Goal: Task Accomplishment & Management: Use online tool/utility

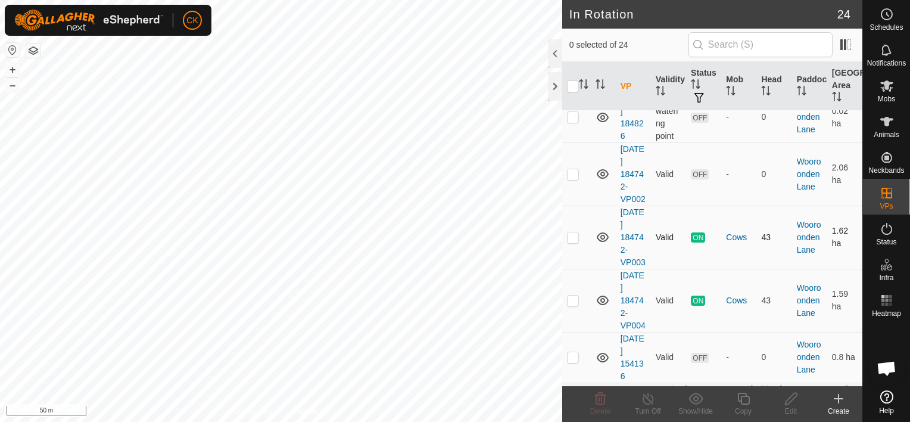
scroll to position [1191, 0]
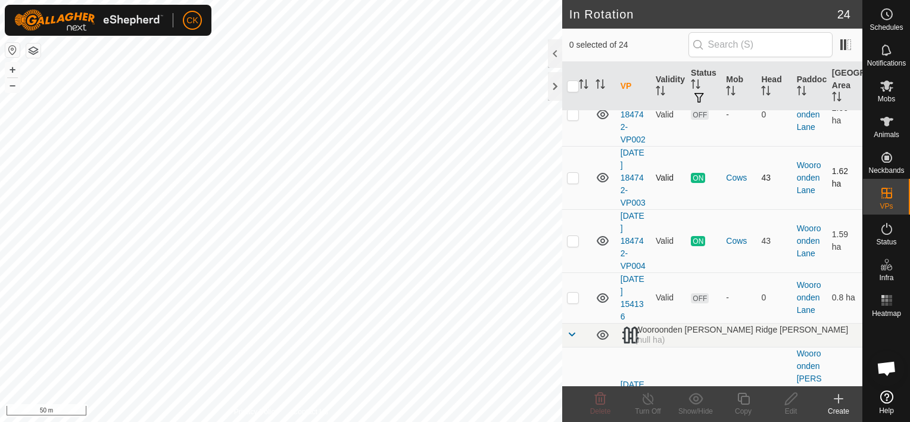
click at [569, 182] on p-checkbox at bounding box center [573, 178] width 12 height 10
checkbox input "true"
click at [743, 397] on icon at bounding box center [743, 398] width 15 height 14
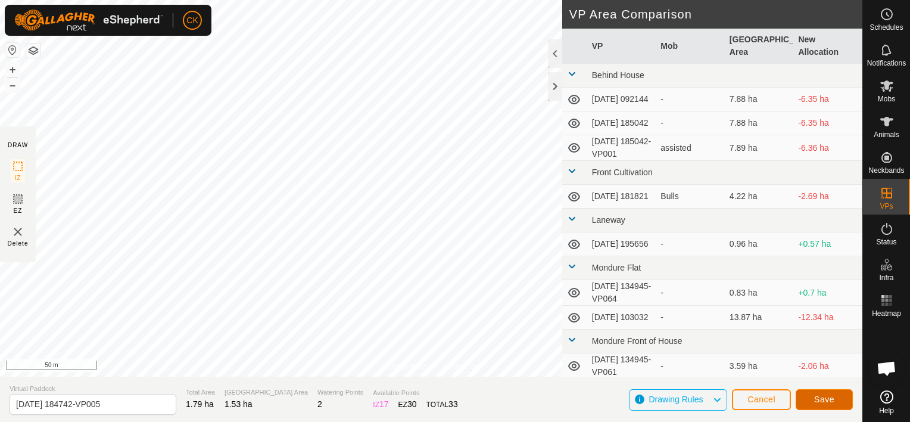
click at [817, 400] on span "Save" at bounding box center [824, 399] width 20 height 10
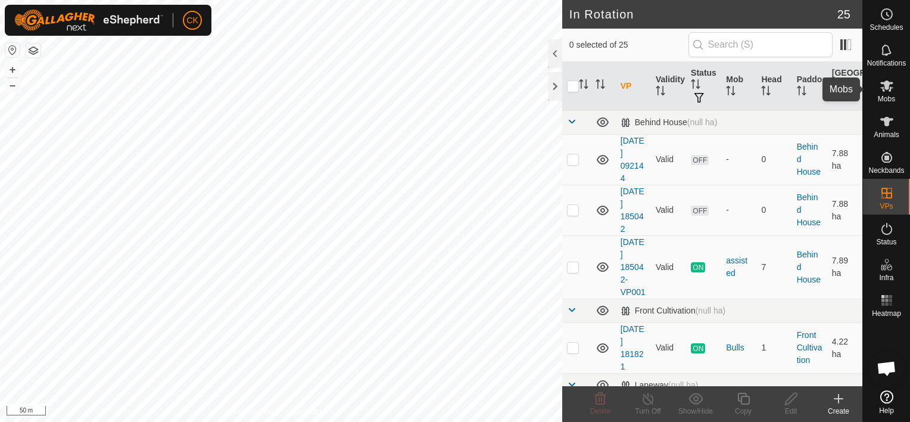
click at [889, 83] on icon at bounding box center [886, 85] width 13 height 11
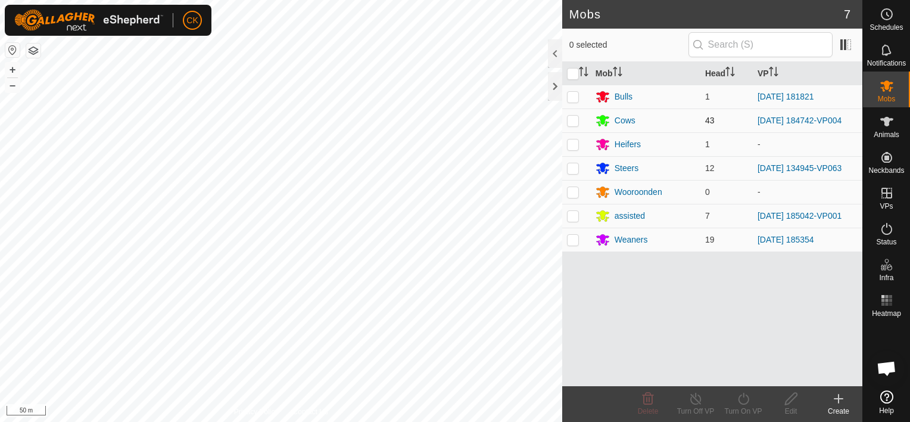
click at [573, 121] on p-checkbox at bounding box center [573, 121] width 12 height 10
checkbox input "true"
click at [741, 397] on icon at bounding box center [743, 398] width 15 height 14
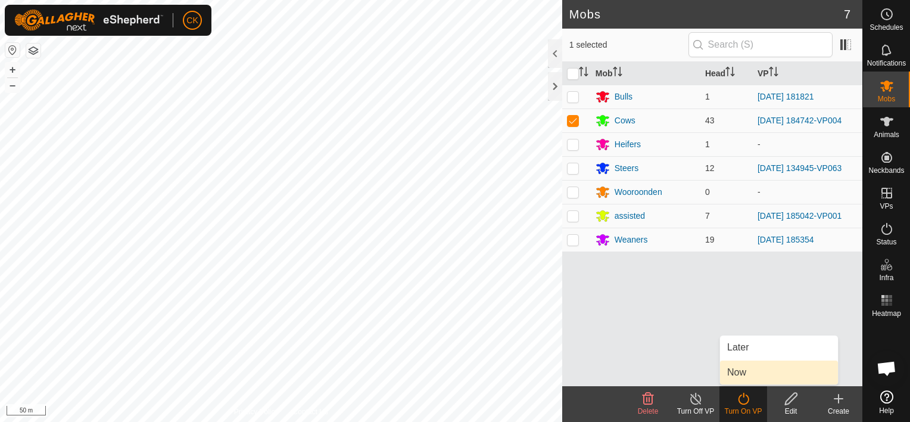
click at [740, 367] on link "Now" at bounding box center [779, 372] width 118 height 24
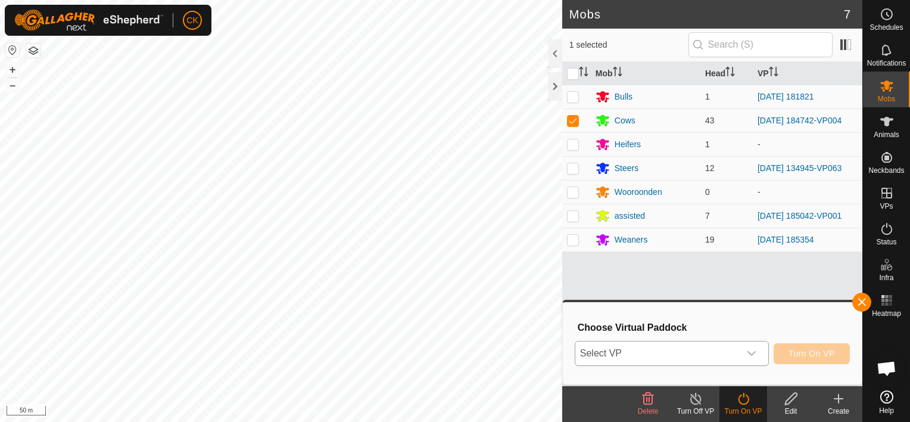
click at [754, 348] on icon "dropdown trigger" at bounding box center [752, 353] width 10 height 10
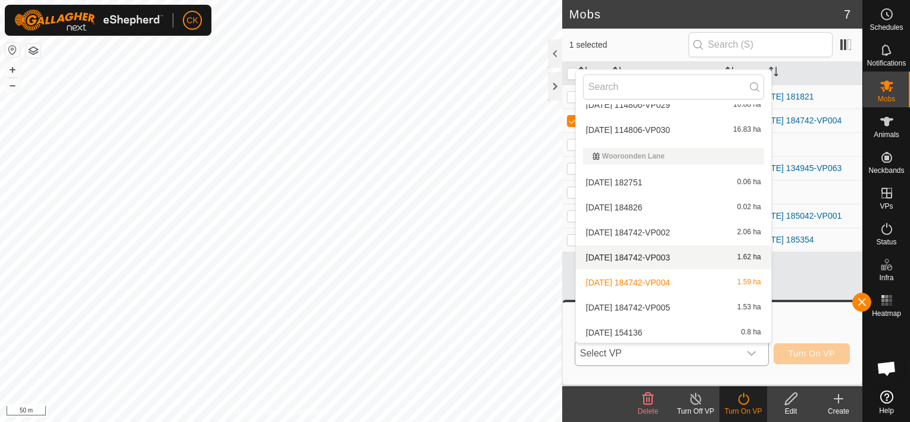
scroll to position [556, 0]
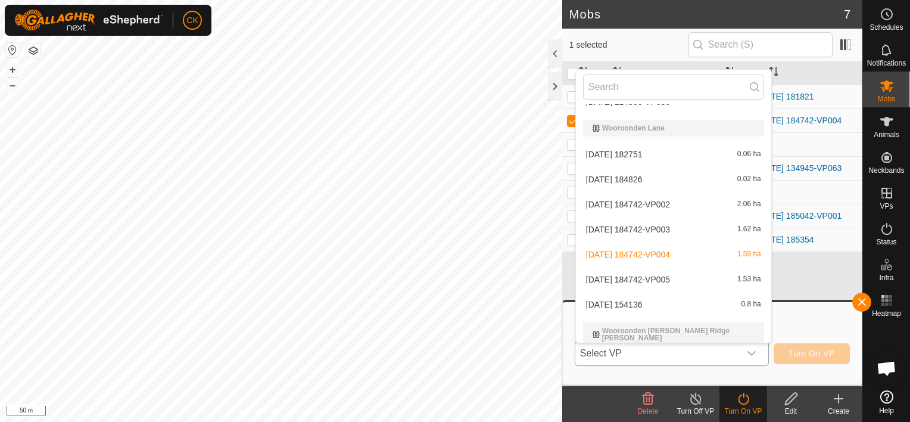
click at [670, 274] on li "[DATE] 184742-VP005 1.53 ha" at bounding box center [673, 279] width 195 height 24
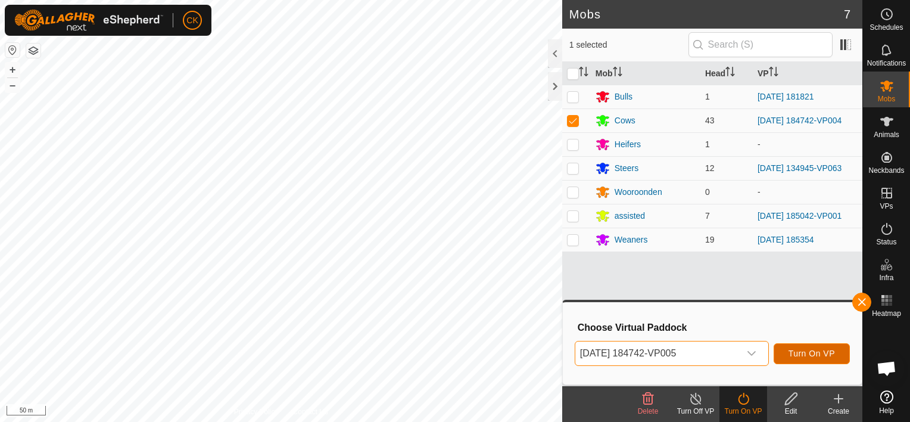
click at [835, 349] on button "Turn On VP" at bounding box center [812, 353] width 76 height 21
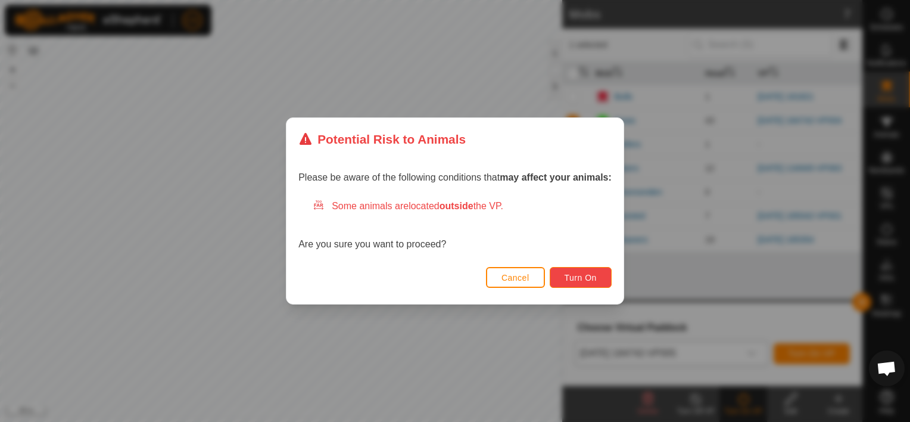
click at [571, 271] on button "Turn On" at bounding box center [581, 277] width 62 height 21
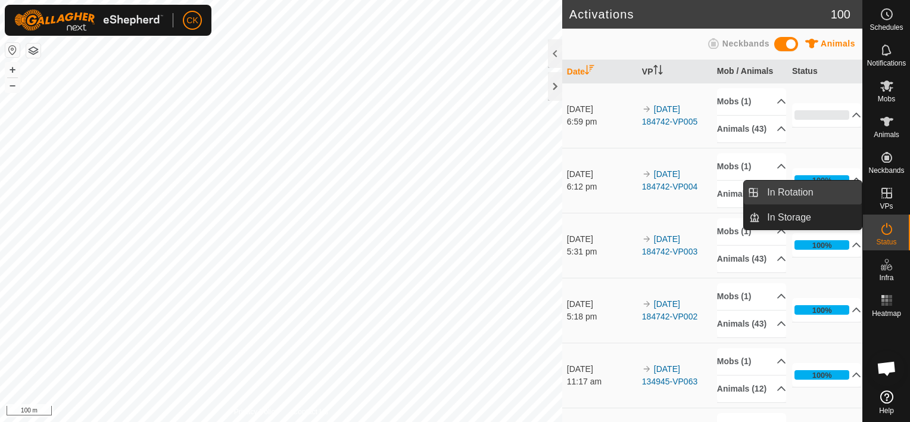
click at [815, 194] on link "In Rotation" at bounding box center [811, 192] width 102 height 24
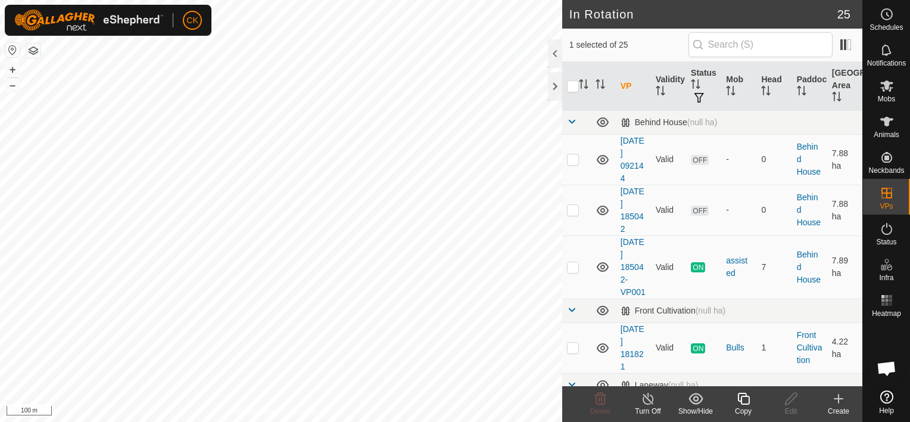
click at [571, 88] on input "checkbox" at bounding box center [573, 86] width 12 height 12
checkbox input "true"
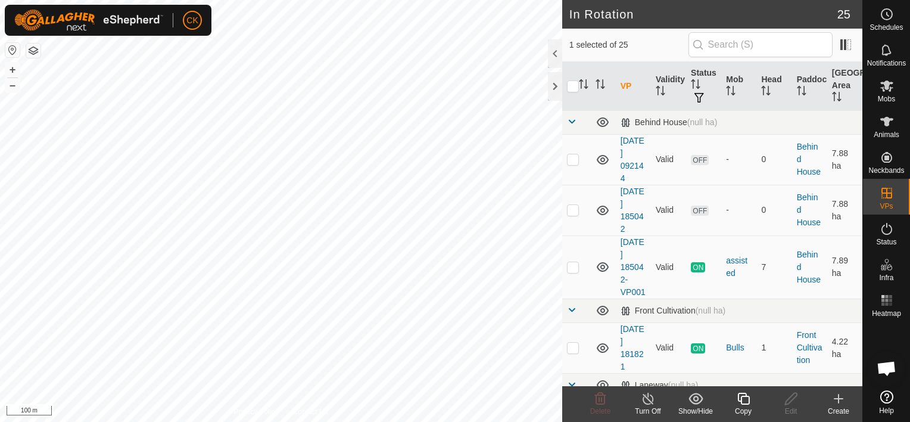
checkbox input "true"
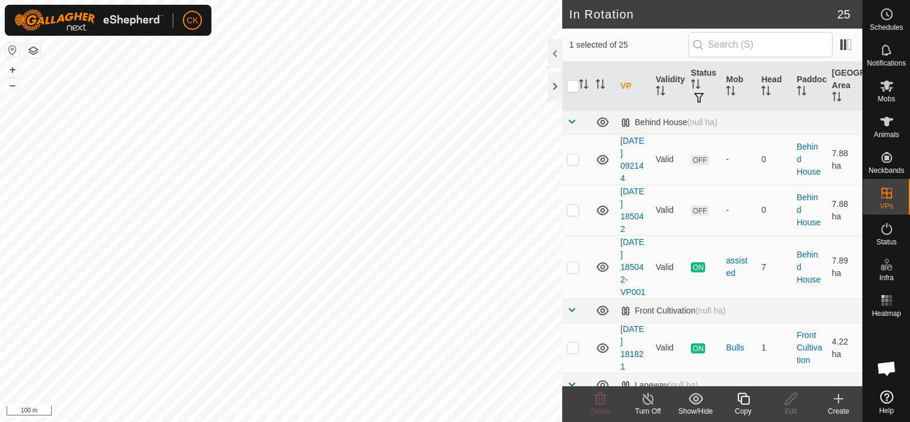
checkbox input "true"
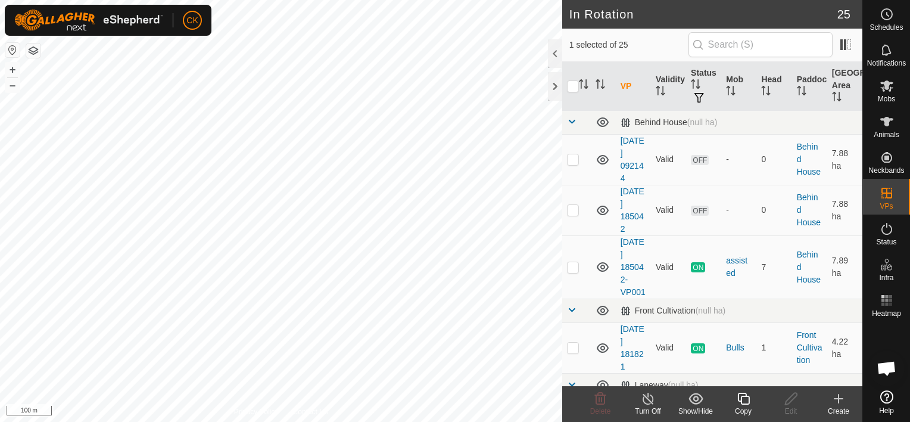
checkbox input "true"
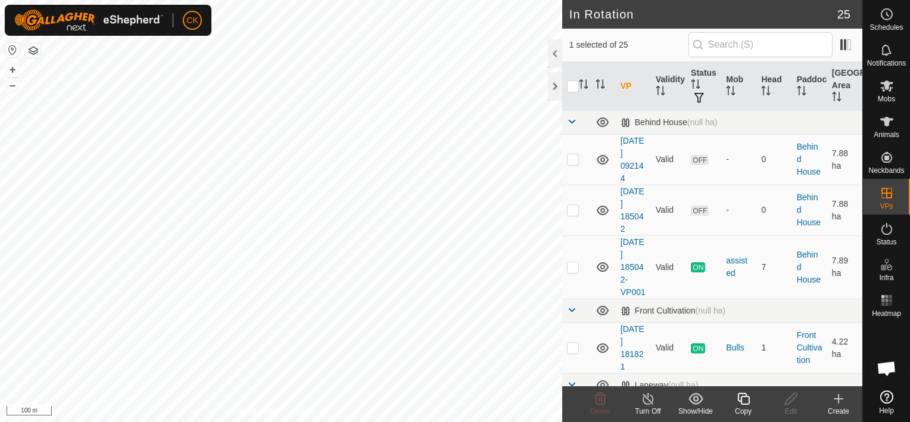
checkbox input "true"
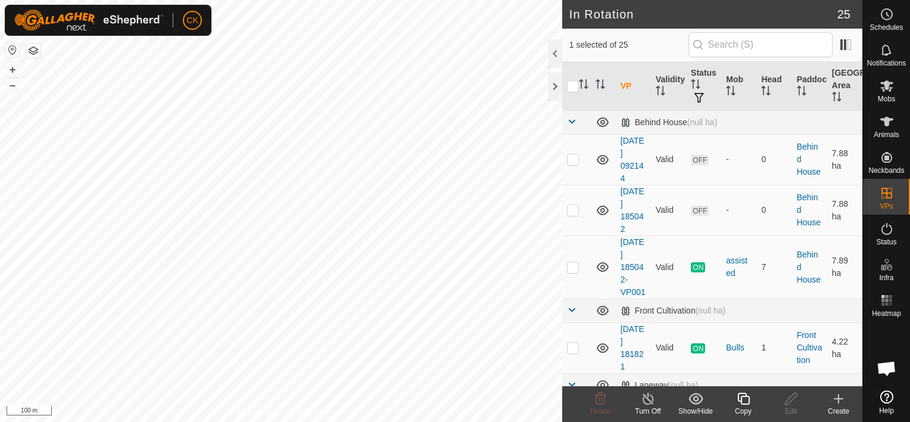
checkbox input "true"
click at [571, 88] on input "checkbox" at bounding box center [573, 86] width 12 height 12
checkbox input "false"
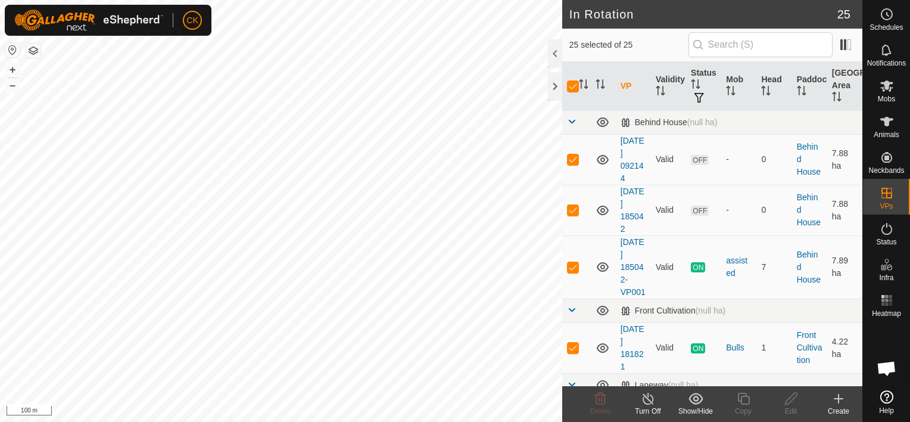
checkbox input "false"
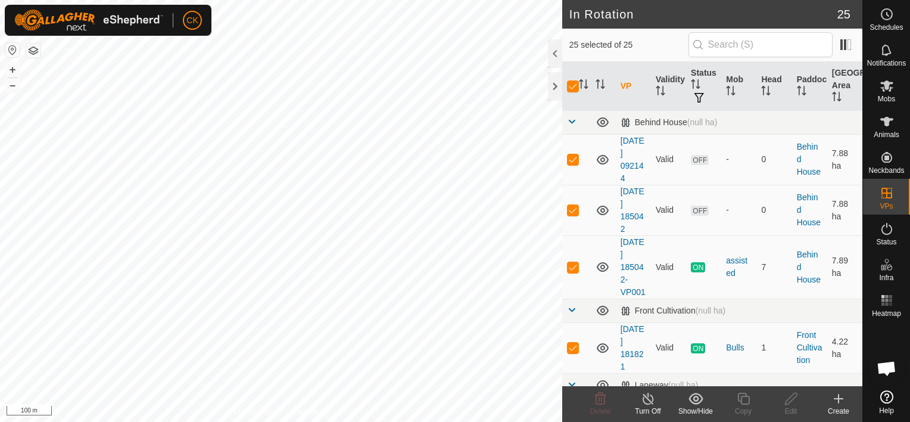
checkbox input "false"
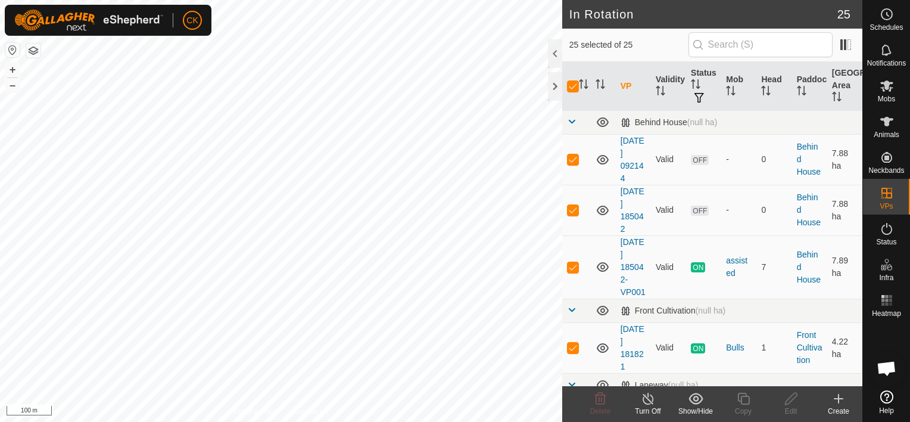
checkbox input "false"
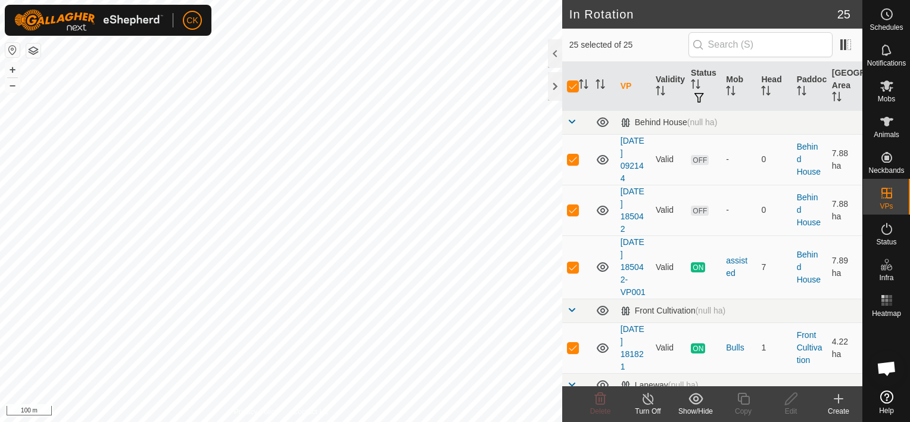
checkbox input "false"
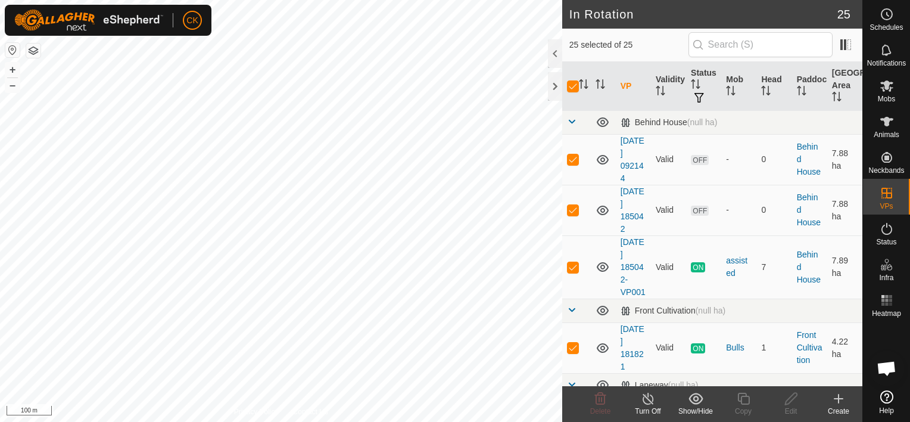
checkbox input "false"
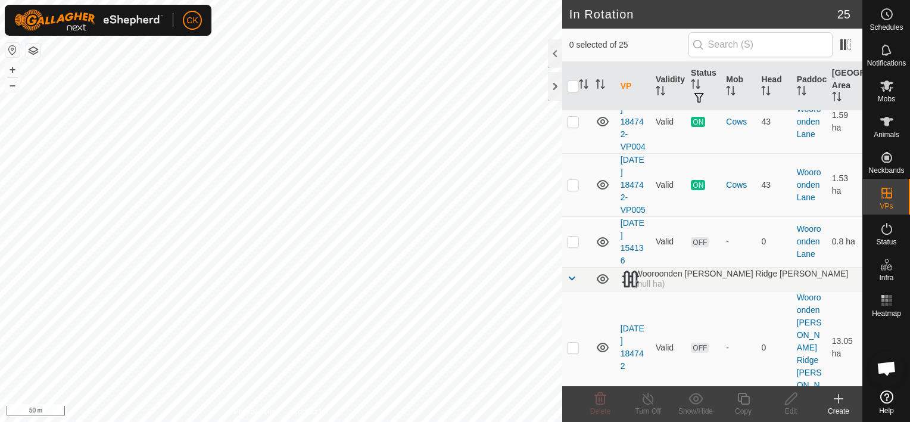
scroll to position [1370, 0]
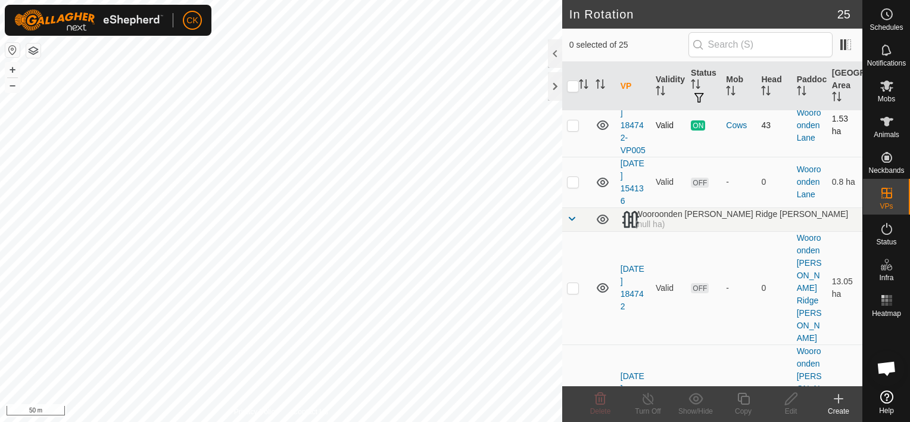
click at [569, 130] on p-checkbox at bounding box center [573, 125] width 12 height 10
click at [571, 130] on p-checkbox at bounding box center [573, 125] width 12 height 10
checkbox input "false"
click at [574, 67] on p-checkbox at bounding box center [573, 62] width 12 height 10
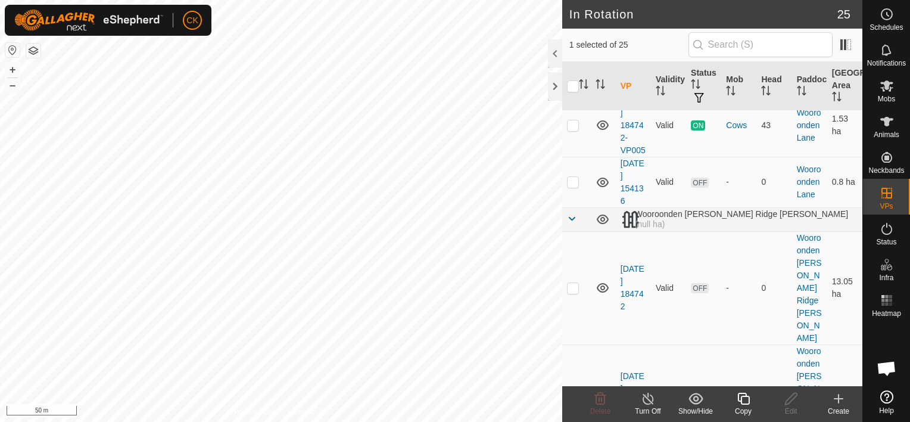
checkbox input "false"
click at [573, 186] on p-checkbox at bounding box center [573, 182] width 12 height 10
checkbox input "false"
click at [574, 67] on p-checkbox at bounding box center [573, 62] width 12 height 10
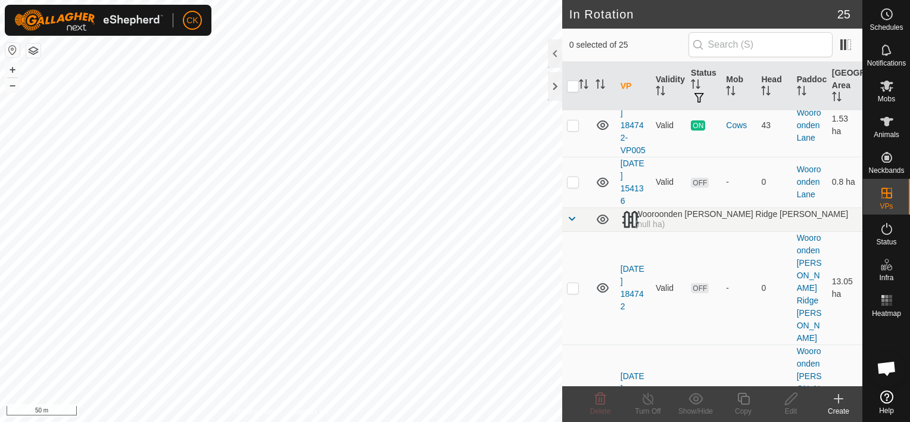
checkbox input "true"
click at [742, 398] on icon at bounding box center [743, 398] width 15 height 14
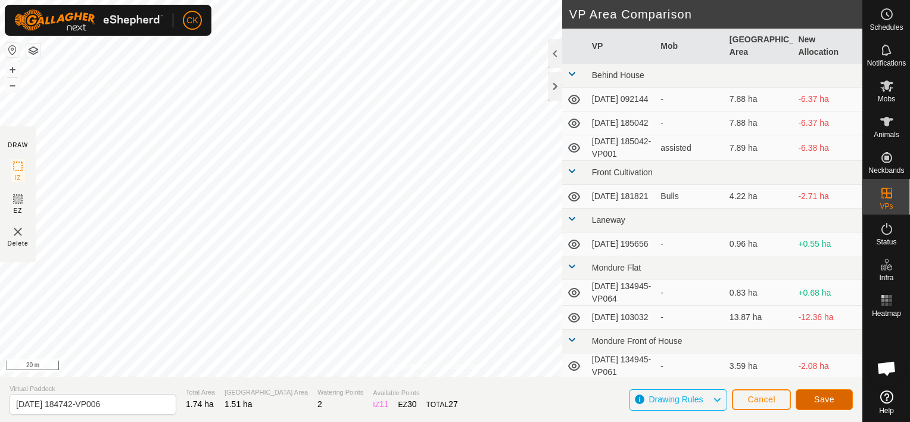
click at [828, 398] on span "Save" at bounding box center [824, 399] width 20 height 10
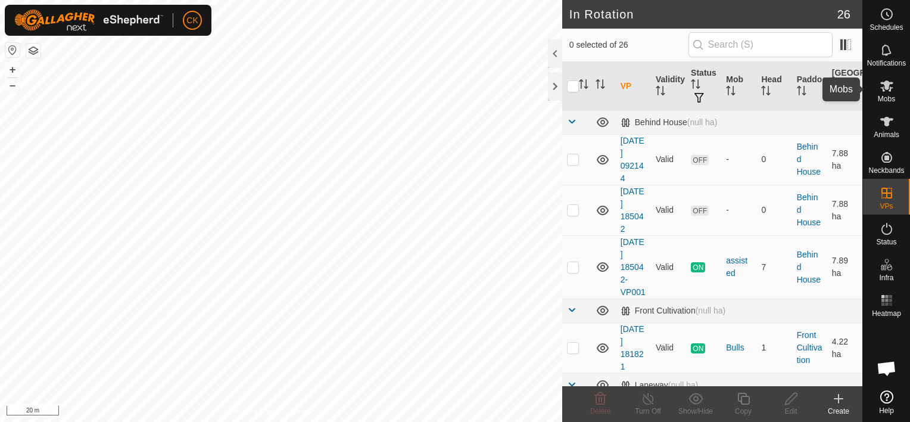
click at [888, 84] on icon at bounding box center [886, 85] width 13 height 11
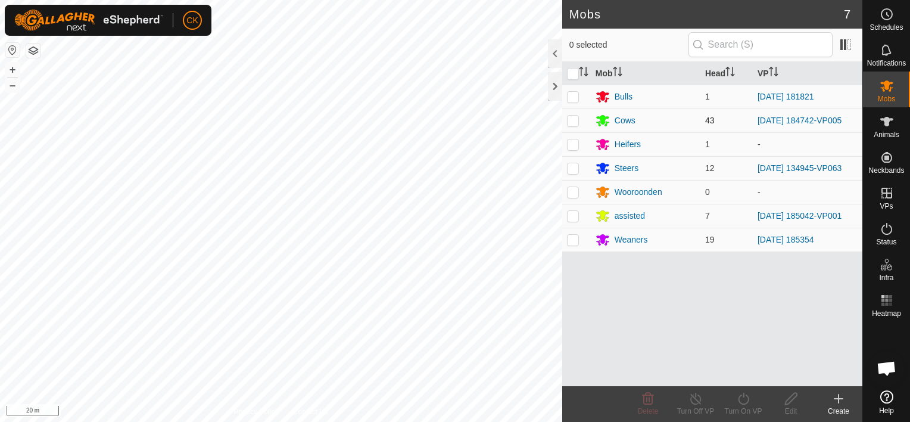
click at [572, 117] on p-checkbox at bounding box center [573, 121] width 12 height 10
checkbox input "true"
click at [743, 394] on icon at bounding box center [743, 399] width 11 height 12
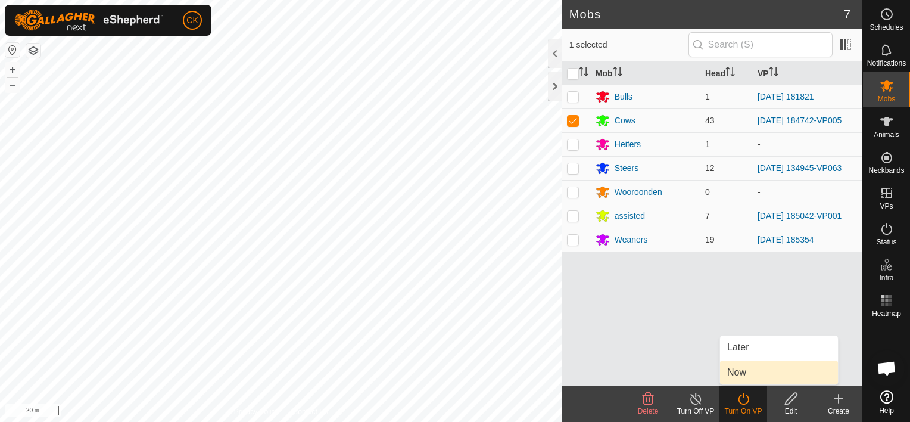
click at [736, 372] on link "Now" at bounding box center [779, 372] width 118 height 24
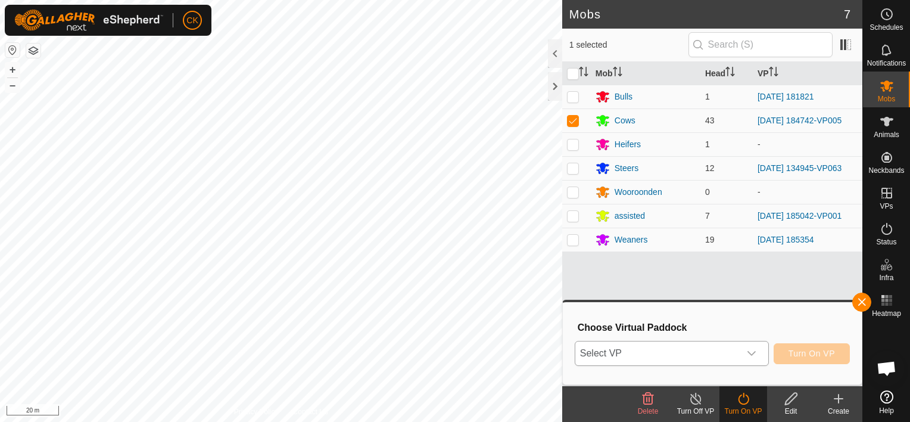
click at [755, 350] on icon "dropdown trigger" at bounding box center [752, 353] width 10 height 10
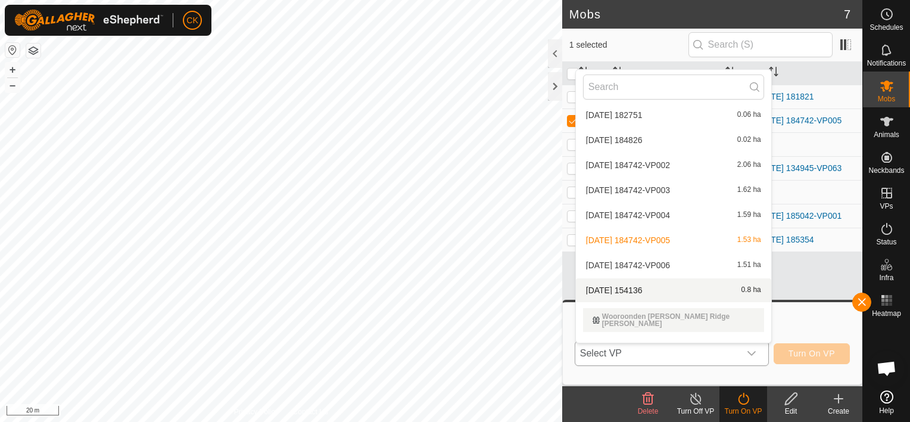
scroll to position [616, 0]
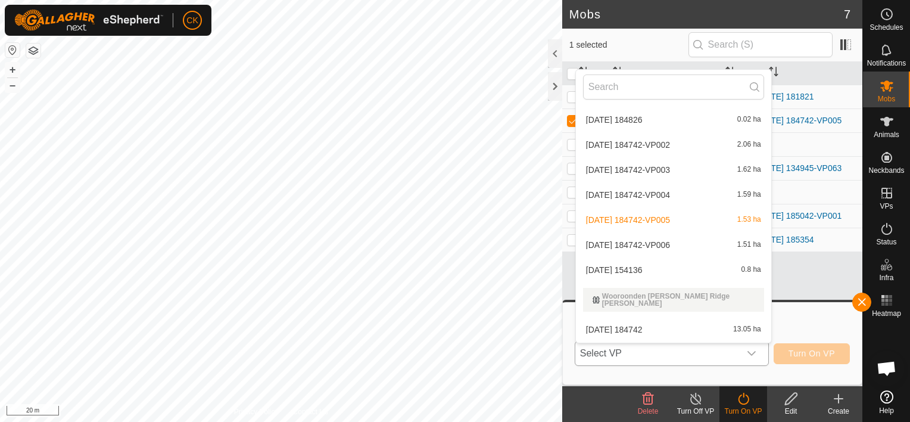
click at [661, 245] on li "[DATE] 184742-VP006 1.51 ha" at bounding box center [673, 245] width 195 height 24
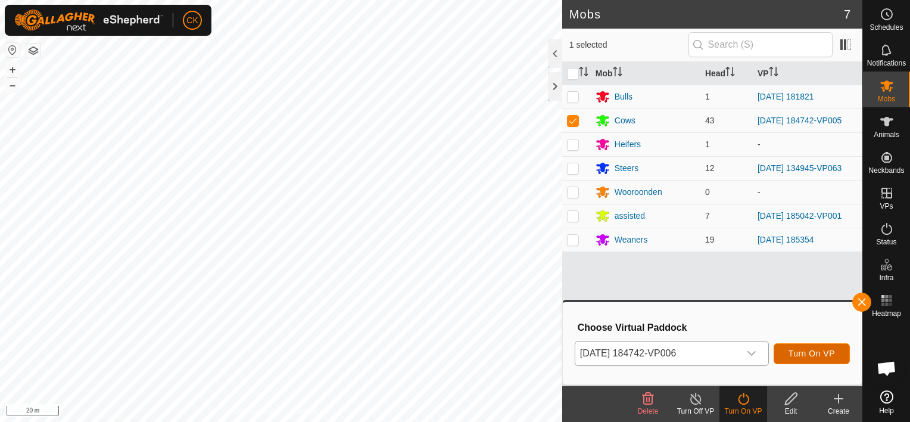
click at [827, 353] on span "Turn On VP" at bounding box center [812, 353] width 46 height 10
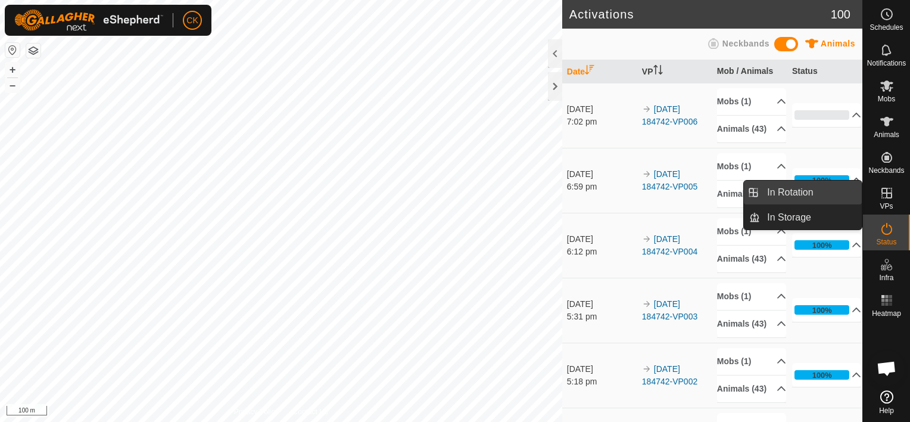
click at [826, 191] on link "In Rotation" at bounding box center [811, 192] width 102 height 24
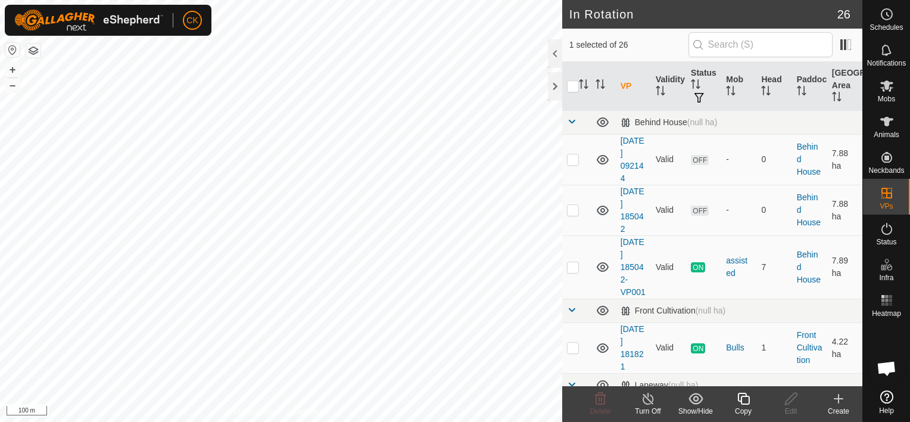
click at [574, 86] on input "checkbox" at bounding box center [573, 86] width 12 height 12
checkbox input "true"
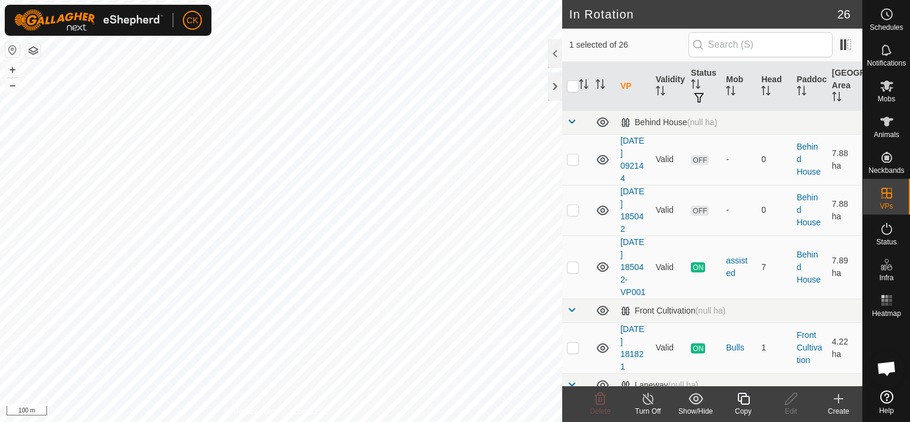
checkbox input "true"
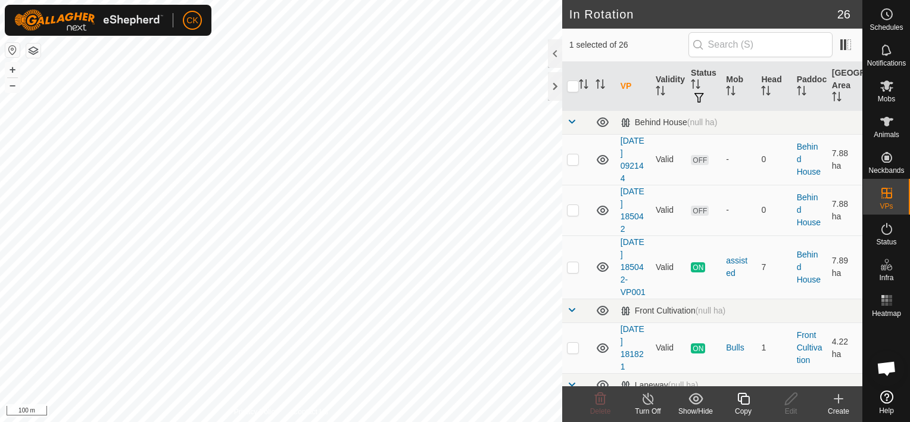
checkbox input "true"
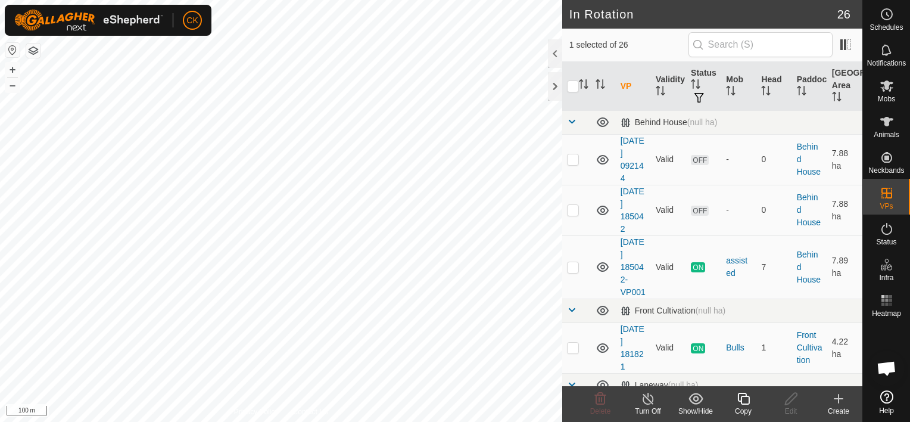
checkbox input "true"
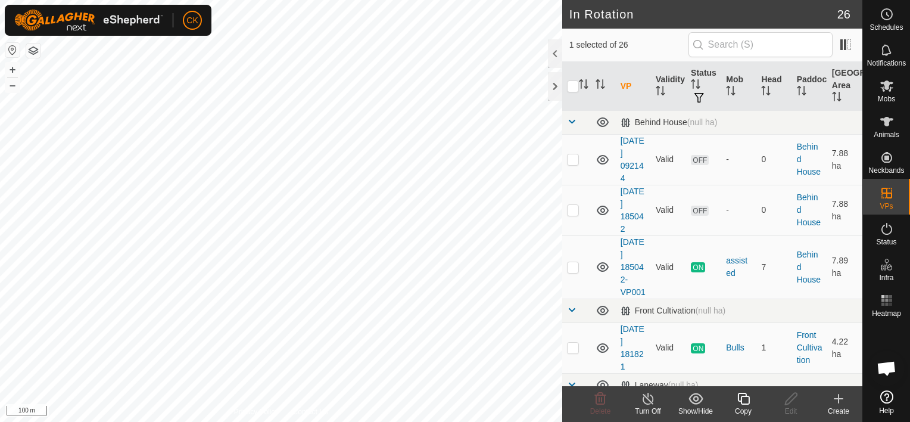
checkbox input "true"
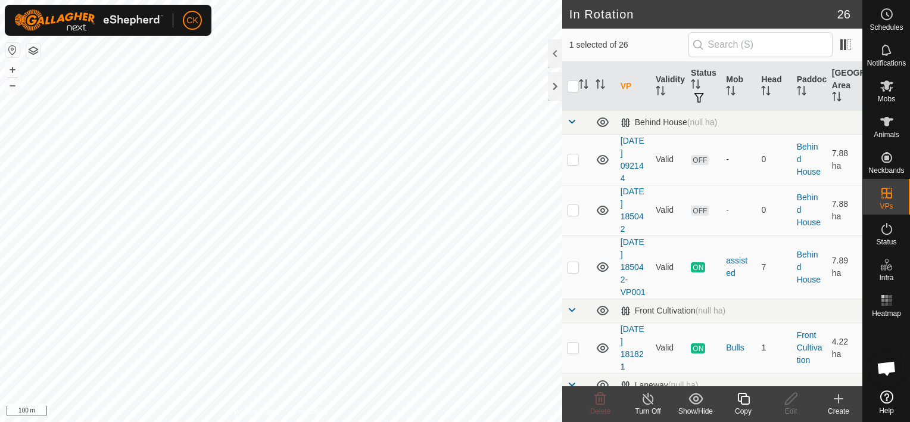
checkbox input "true"
click at [574, 85] on input "checkbox" at bounding box center [573, 86] width 12 height 12
checkbox input "false"
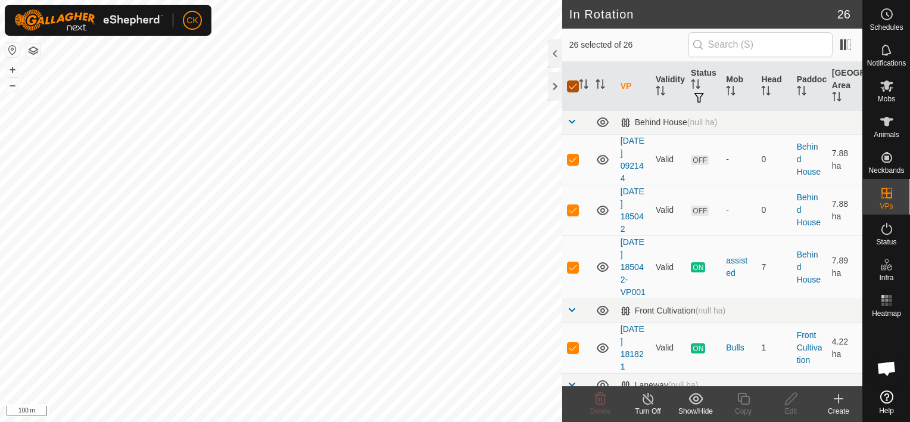
checkbox input "false"
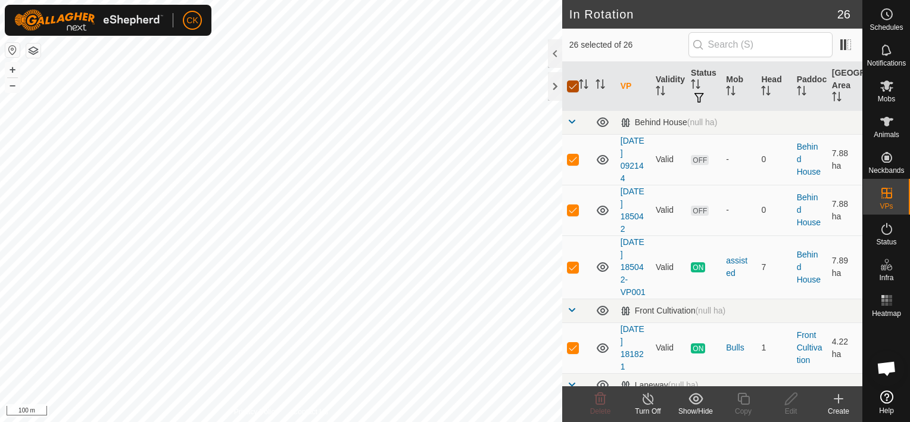
checkbox input "false"
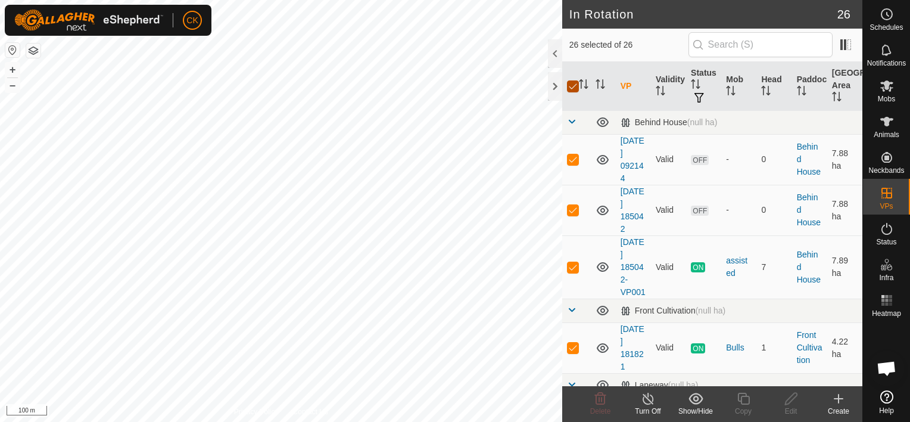
checkbox input "false"
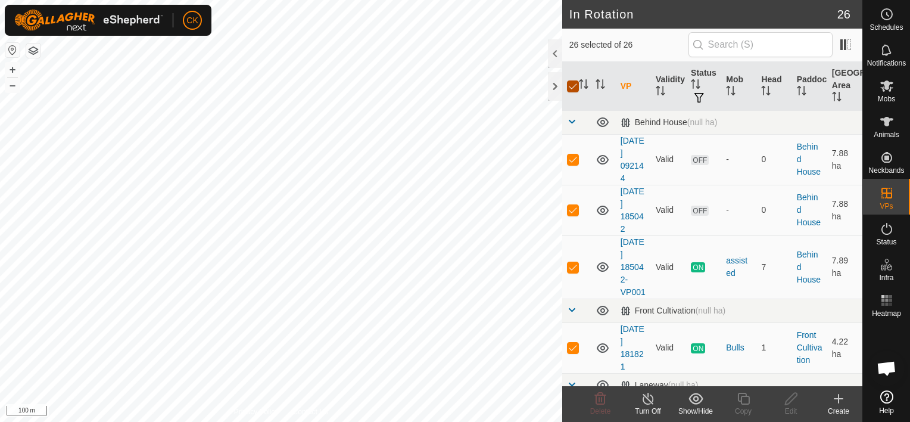
checkbox input "false"
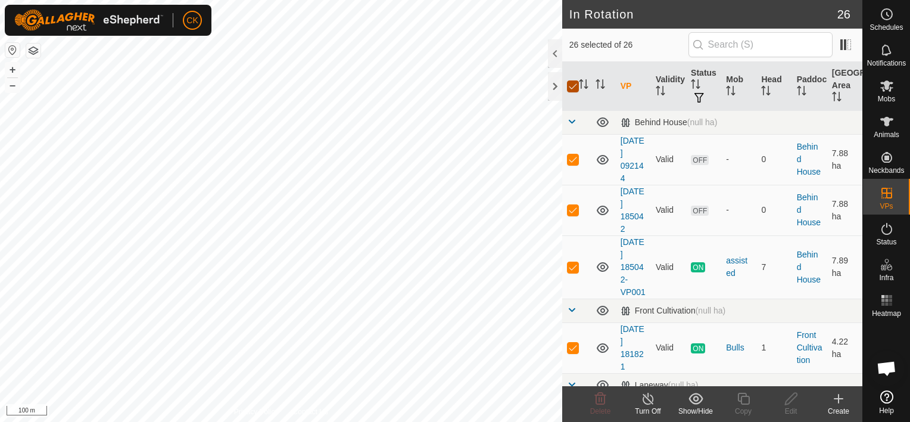
checkbox input "false"
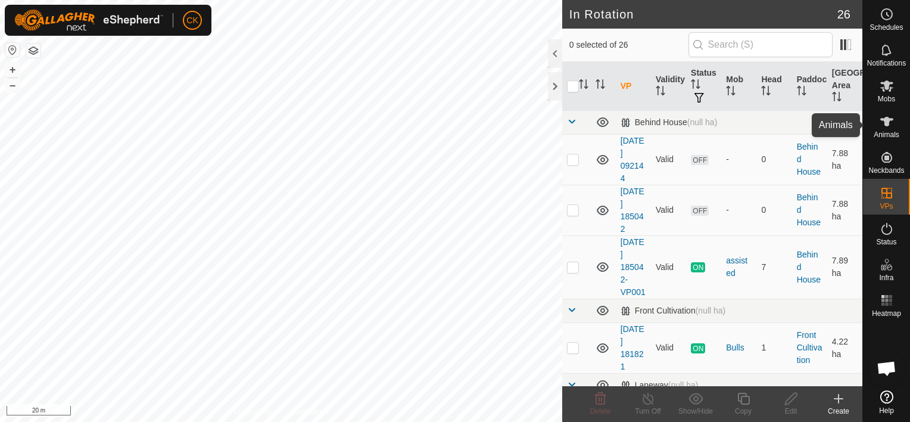
click at [885, 118] on icon at bounding box center [886, 122] width 13 height 10
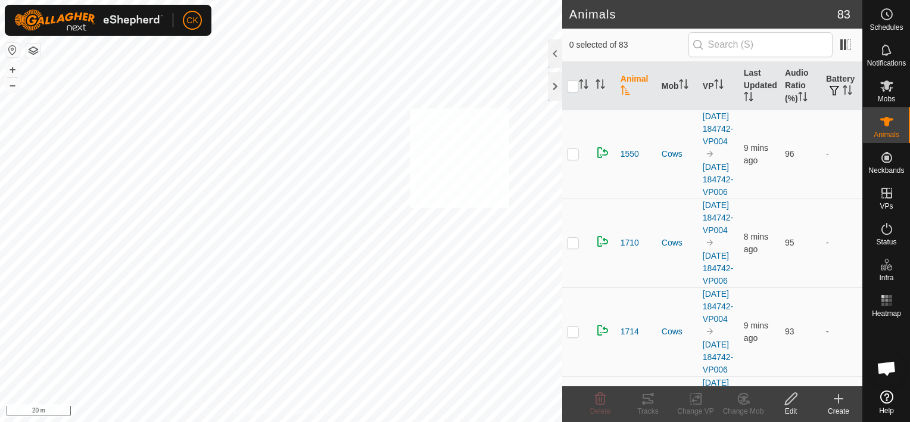
checkbox input "true"
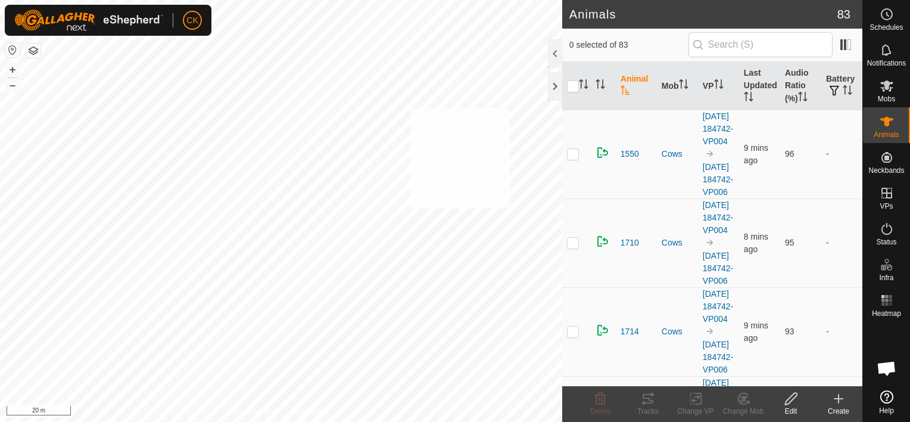
checkbox input "true"
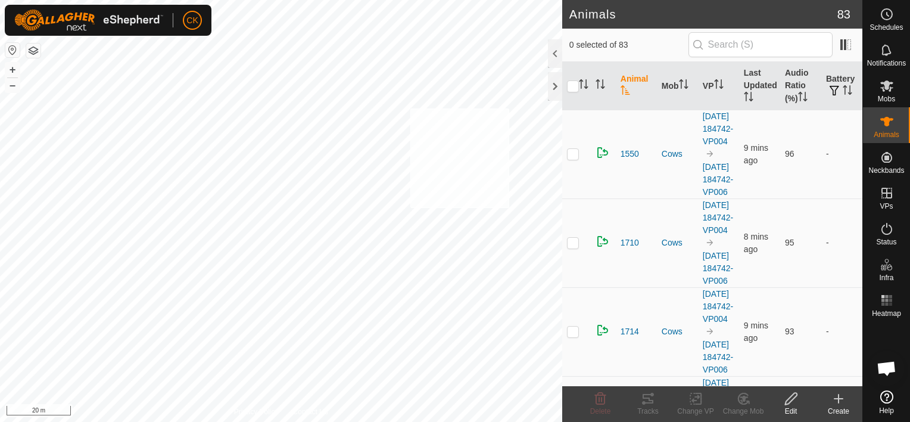
checkbox input "true"
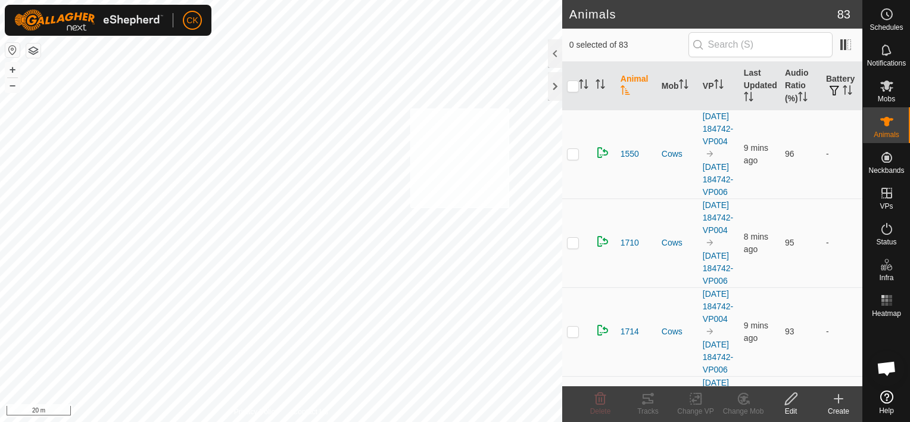
checkbox input "true"
click at [569, 84] on input "checkbox" at bounding box center [573, 86] width 12 height 12
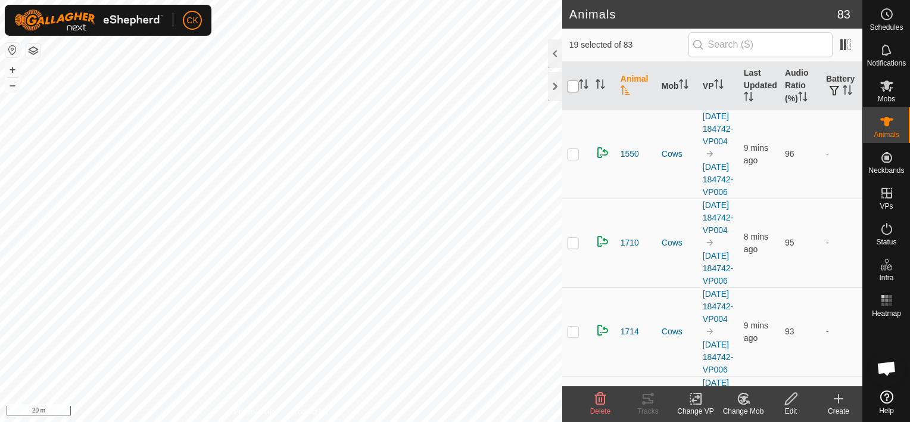
checkbox input "true"
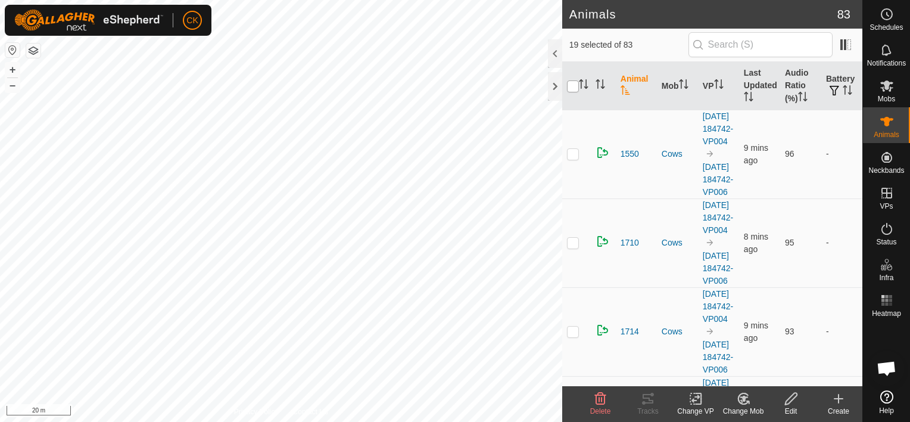
checkbox input "true"
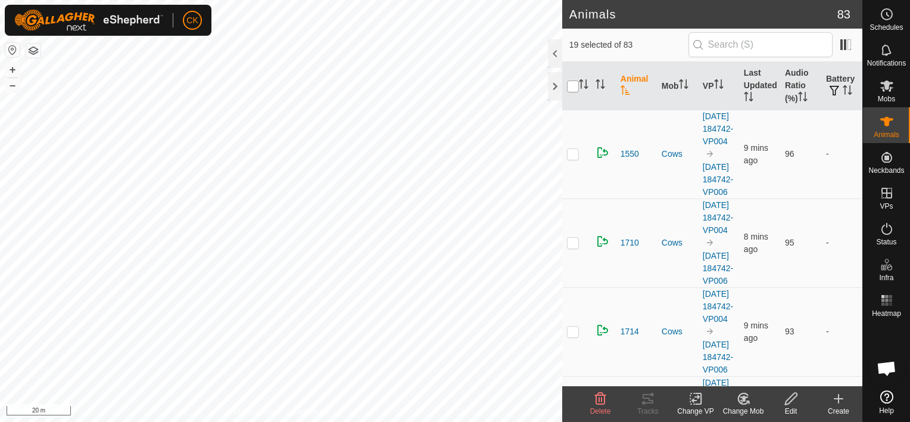
checkbox input "true"
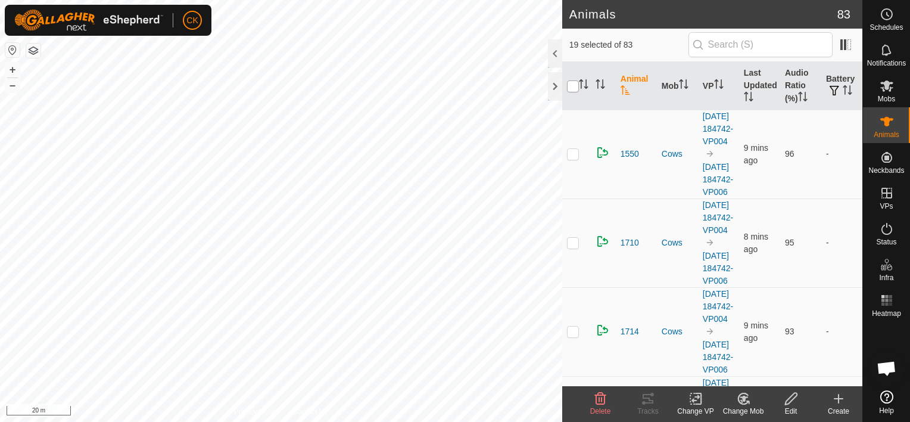
checkbox input "true"
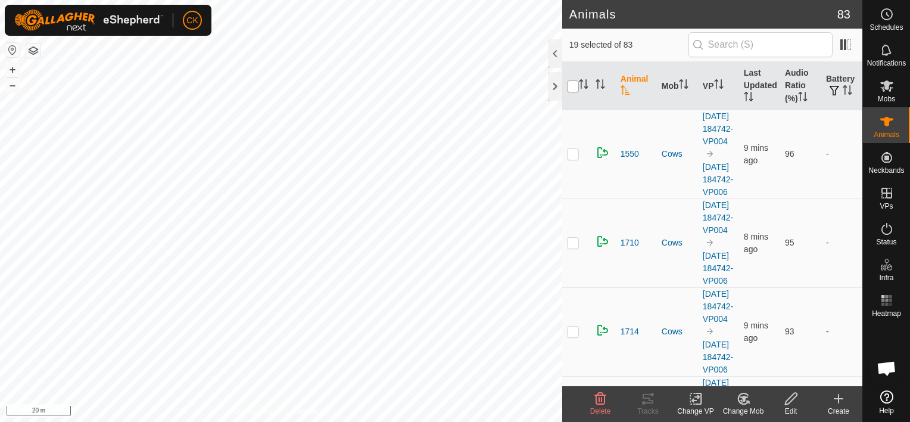
checkbox input "true"
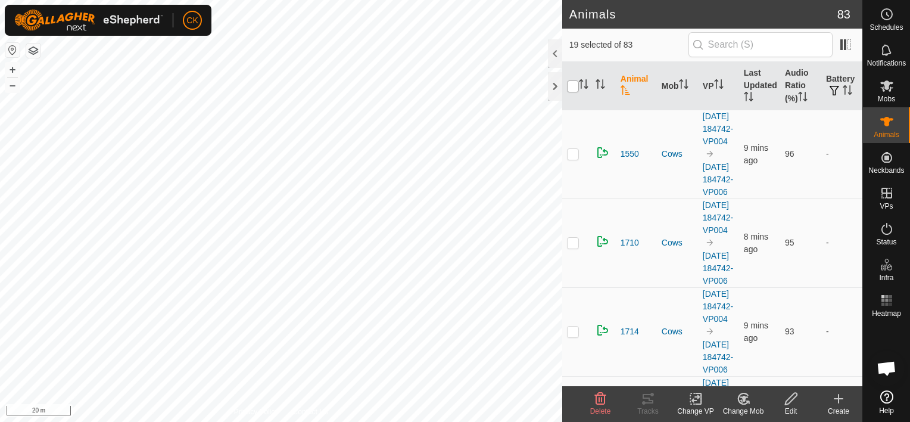
checkbox input "true"
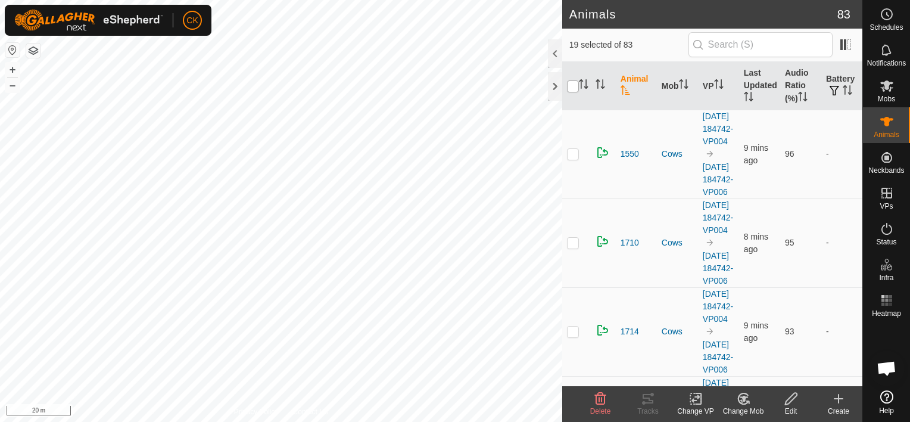
checkbox input "true"
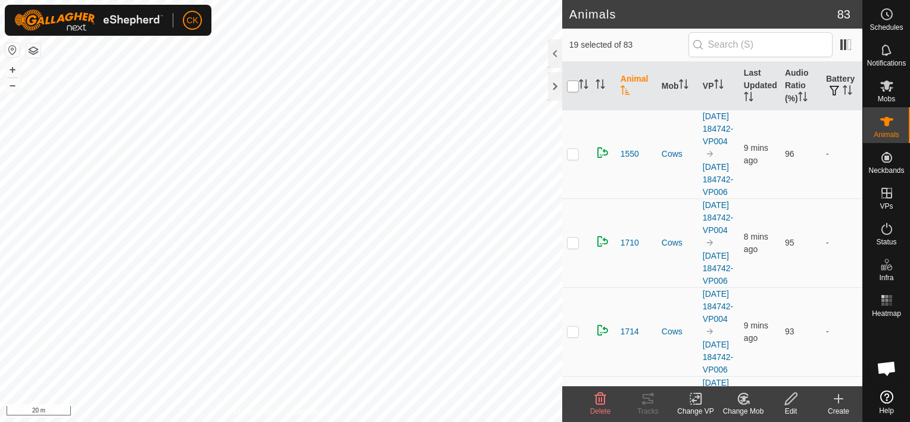
checkbox input "true"
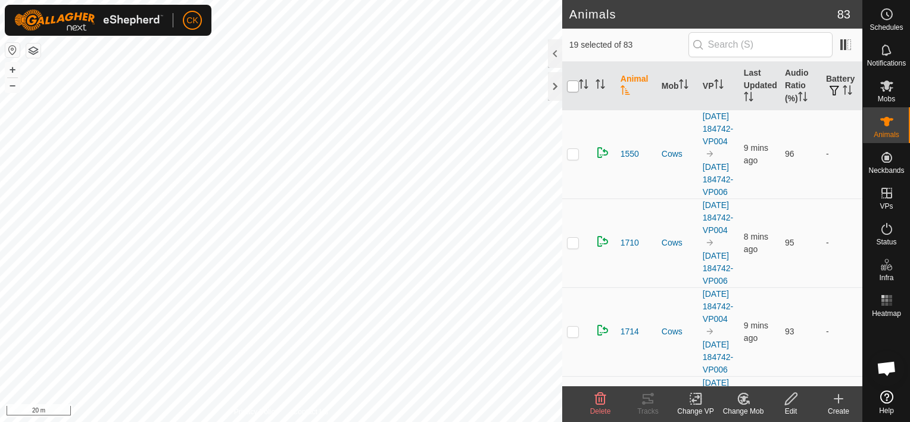
checkbox input "true"
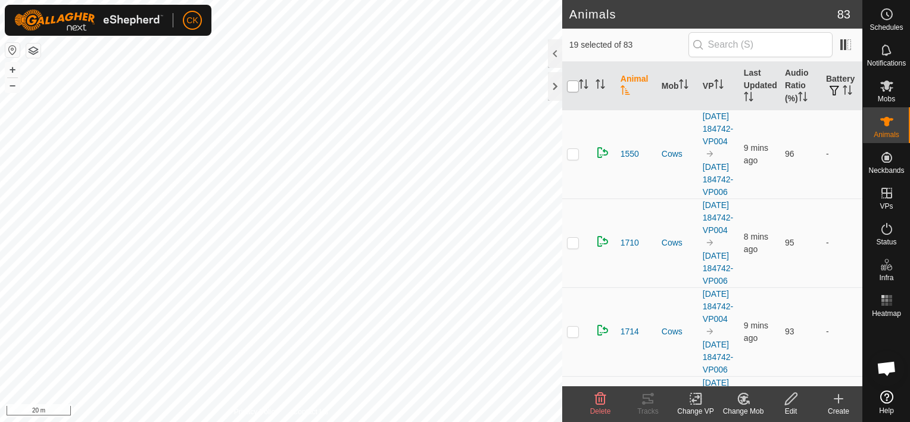
checkbox input "true"
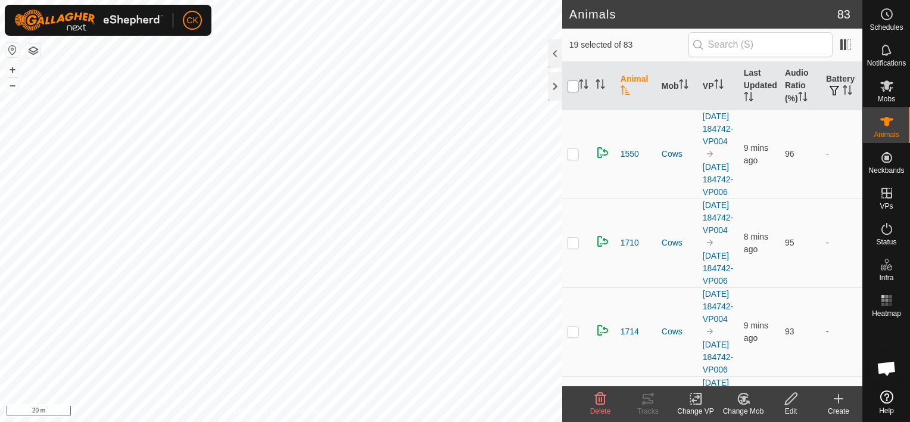
checkbox input "true"
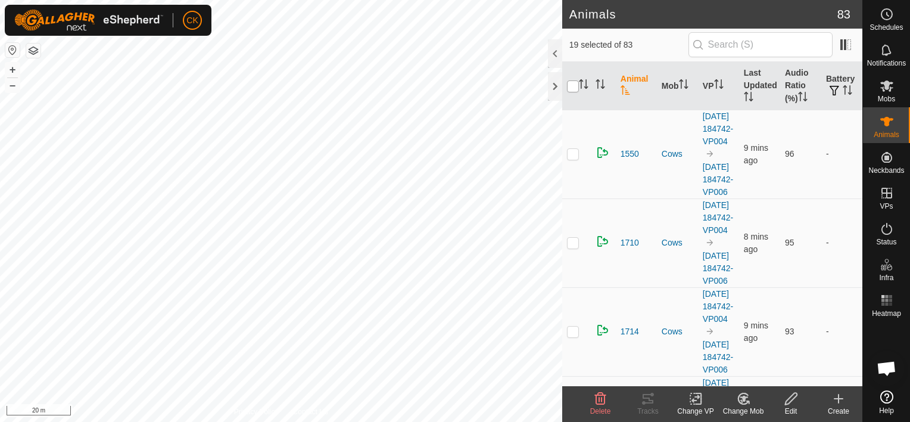
checkbox input "true"
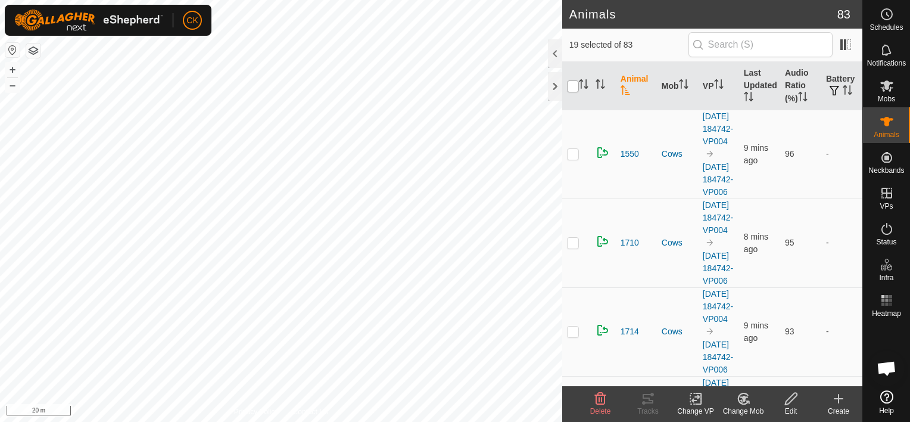
checkbox input "true"
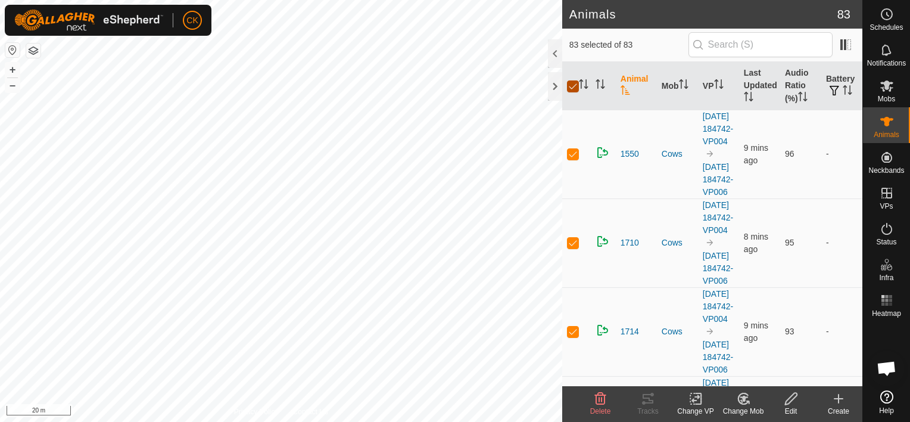
click at [572, 86] on input "checkbox" at bounding box center [573, 86] width 12 height 12
checkbox input "false"
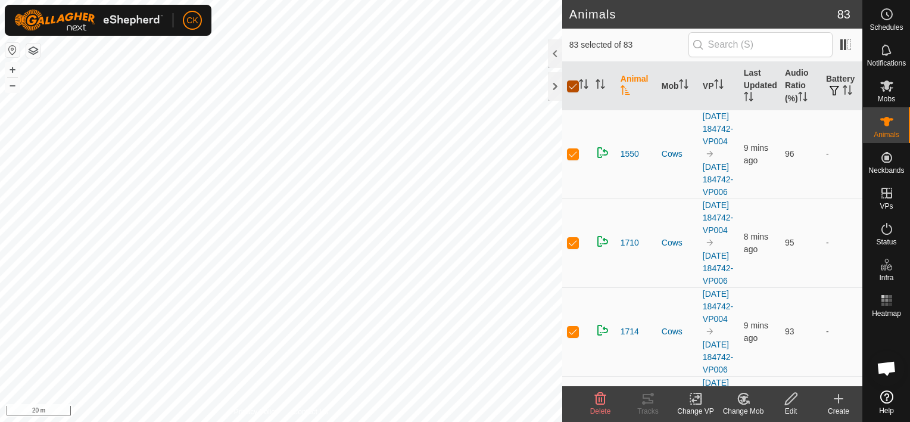
checkbox input "false"
click at [645, 401] on icon at bounding box center [644, 403] width 4 height 4
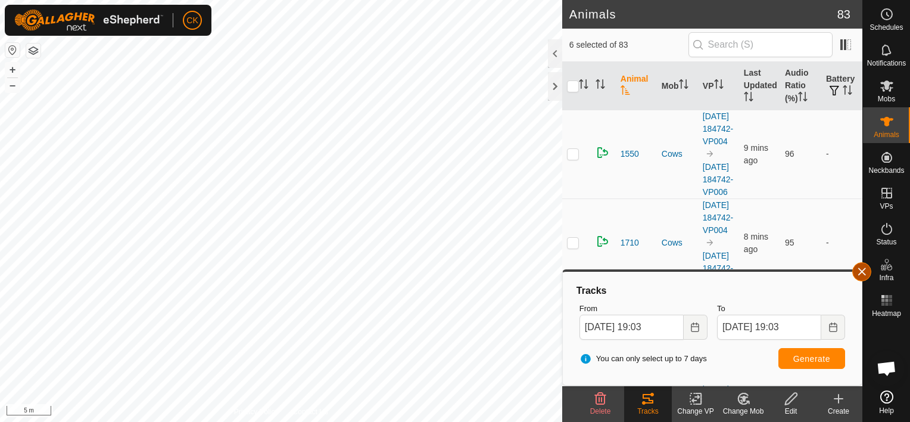
click at [867, 272] on button "button" at bounding box center [861, 271] width 19 height 19
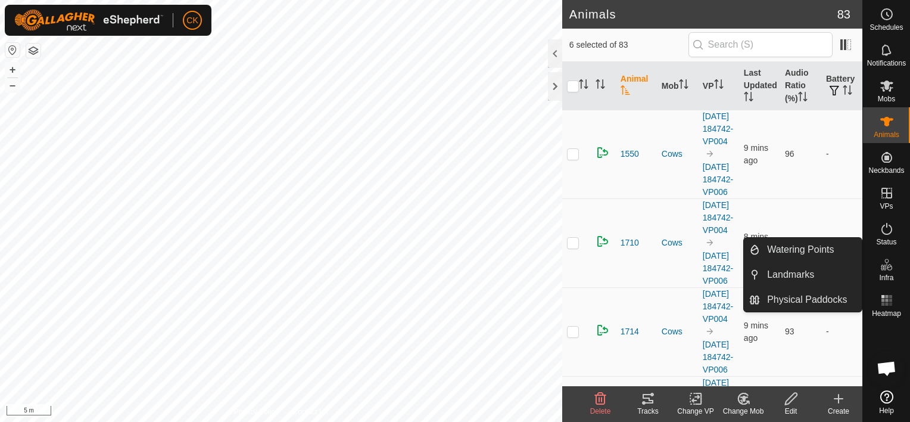
click at [867, 272] on div "Infra" at bounding box center [886, 268] width 47 height 36
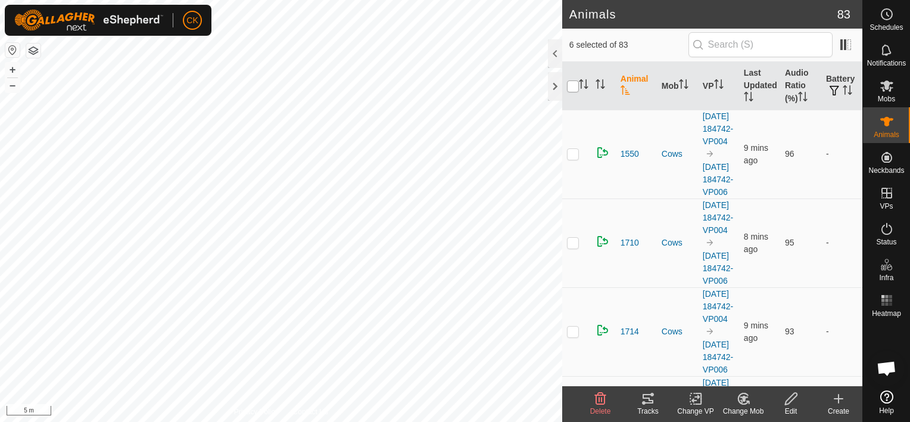
click at [573, 88] on input "checkbox" at bounding box center [573, 86] width 12 height 12
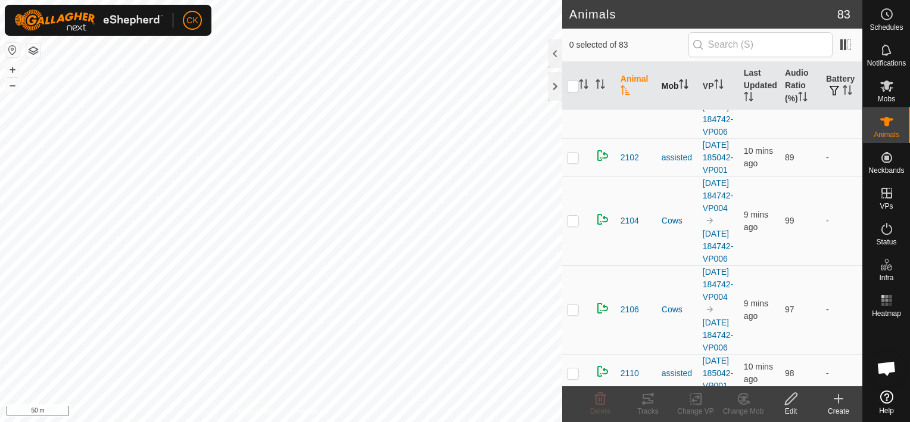
scroll to position [953, 0]
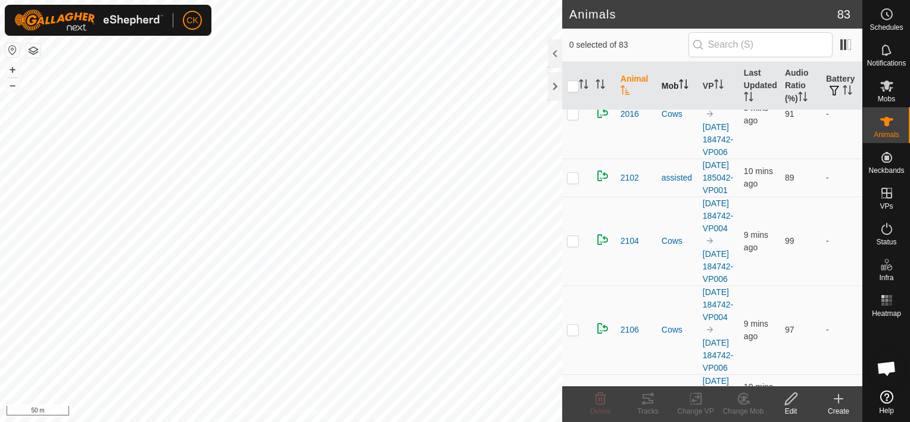
click at [673, 86] on th "Mob" at bounding box center [677, 86] width 41 height 48
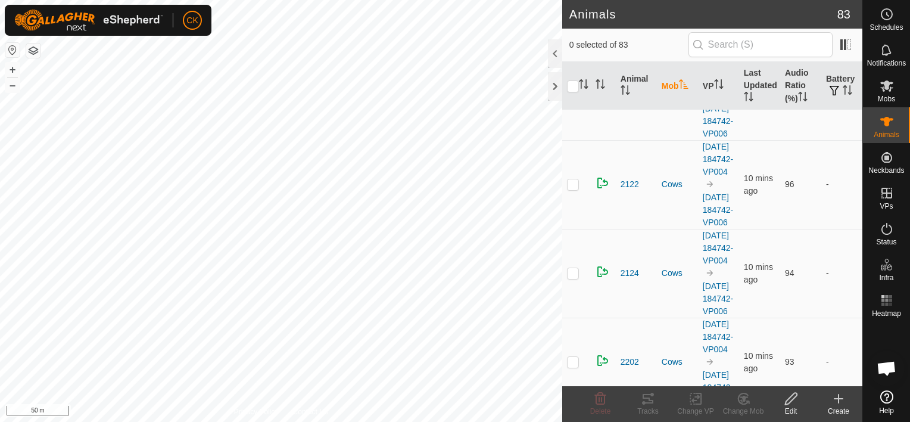
scroll to position [1608, 0]
click at [680, 85] on icon "Activate to sort" at bounding box center [684, 84] width 10 height 10
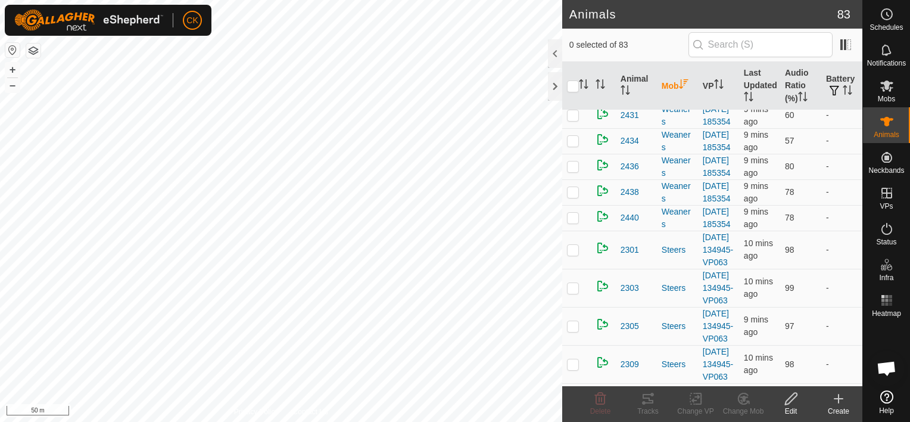
scroll to position [298, 0]
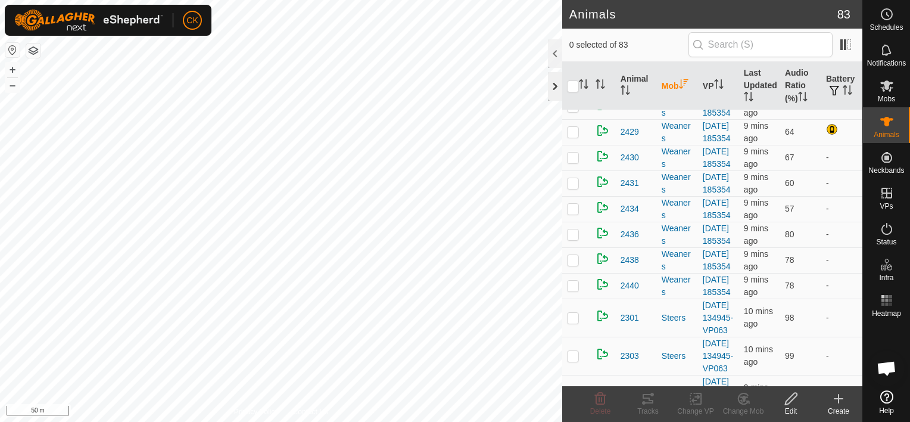
click at [556, 86] on div at bounding box center [555, 86] width 14 height 29
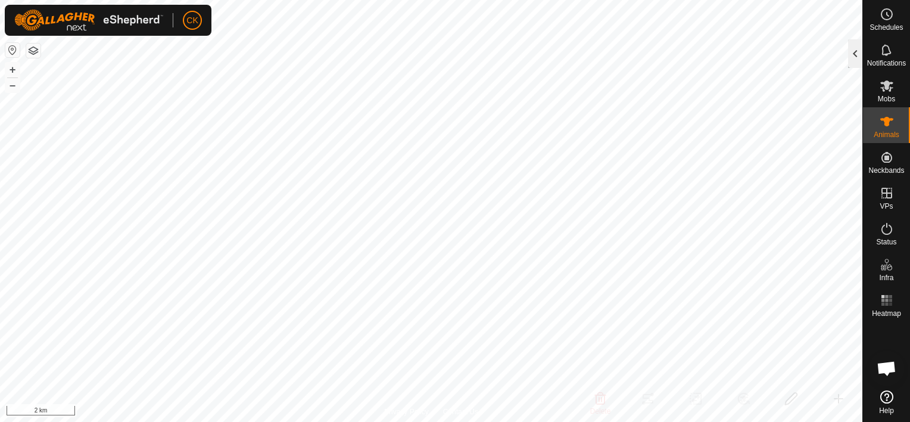
click at [855, 54] on div at bounding box center [855, 53] width 14 height 29
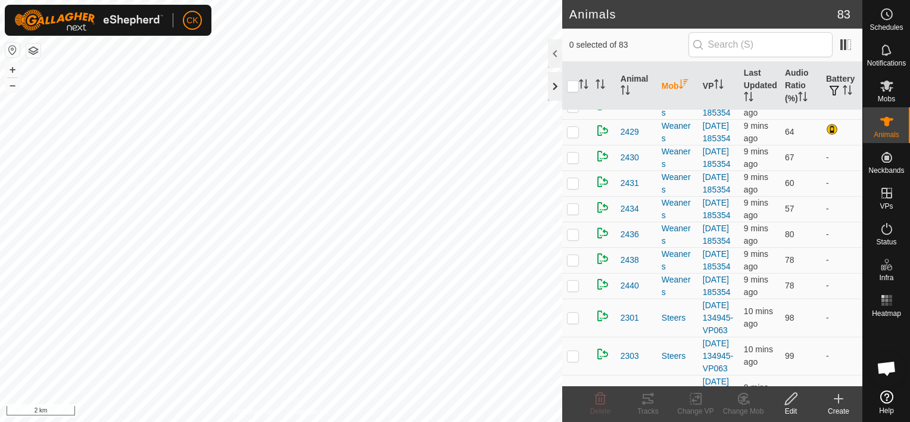
click at [551, 85] on div at bounding box center [555, 86] width 14 height 29
